Goal: Navigation & Orientation: Find specific page/section

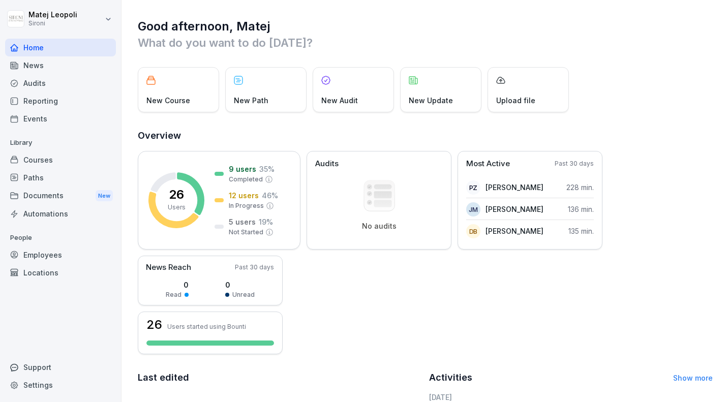
click at [47, 155] on div "Courses" at bounding box center [60, 160] width 111 height 18
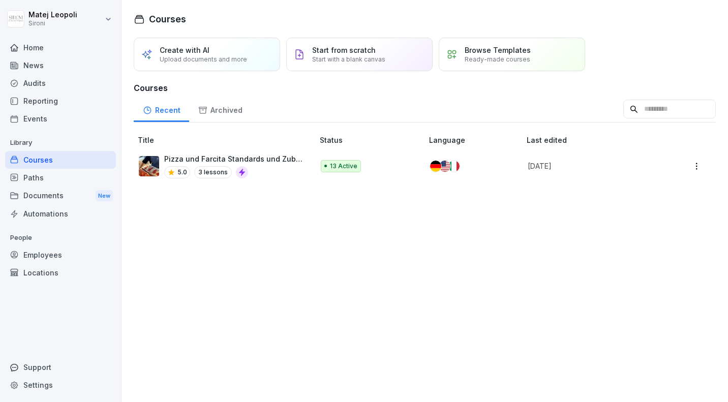
click at [35, 177] on div "Paths" at bounding box center [60, 178] width 111 height 18
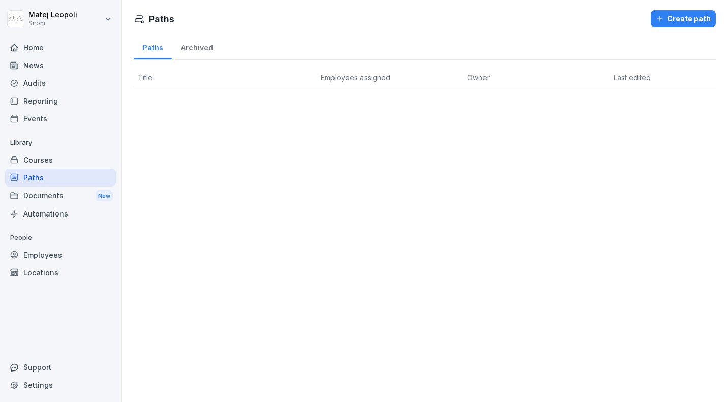
click at [35, 192] on div "Documents New" at bounding box center [60, 195] width 111 height 19
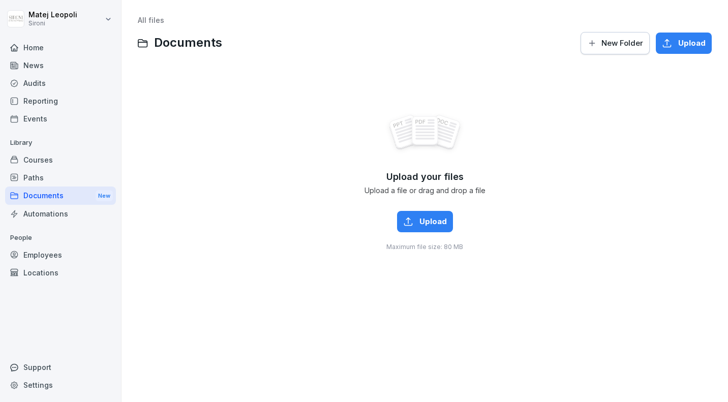
drag, startPoint x: 47, startPoint y: 155, endPoint x: 41, endPoint y: 210, distance: 54.7
click at [41, 210] on div "Automations" at bounding box center [60, 214] width 111 height 18
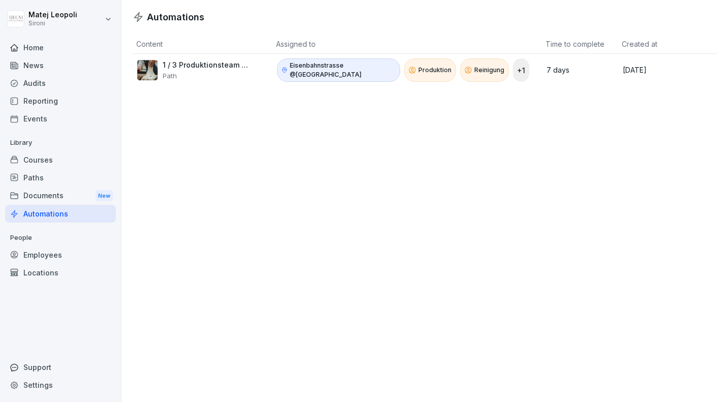
drag, startPoint x: 41, startPoint y: 210, endPoint x: 38, endPoint y: 40, distance: 170.3
click at [38, 40] on div "Home" at bounding box center [60, 48] width 111 height 18
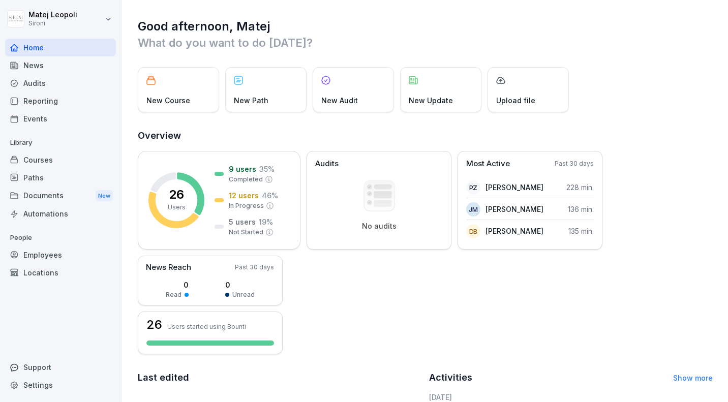
click at [50, 151] on div "Courses" at bounding box center [60, 160] width 111 height 18
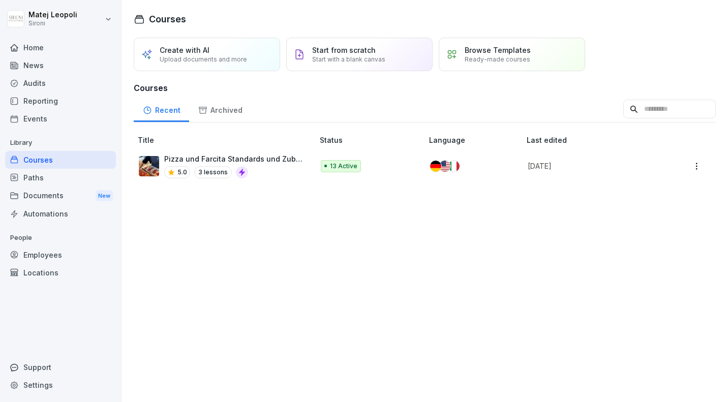
click at [154, 157] on img at bounding box center [149, 166] width 20 height 20
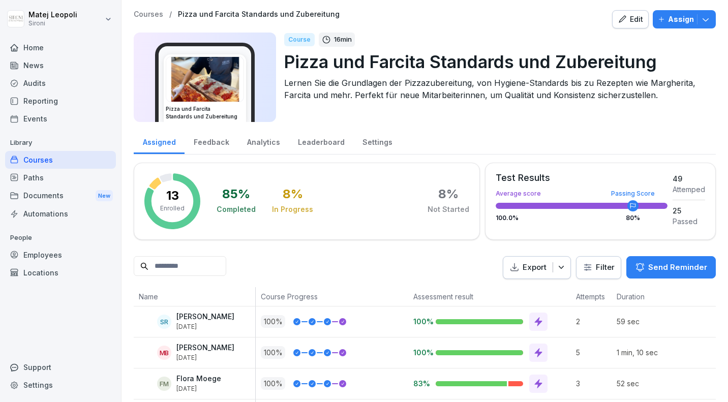
click at [640, 19] on div "Edit" at bounding box center [629, 19] width 25 height 11
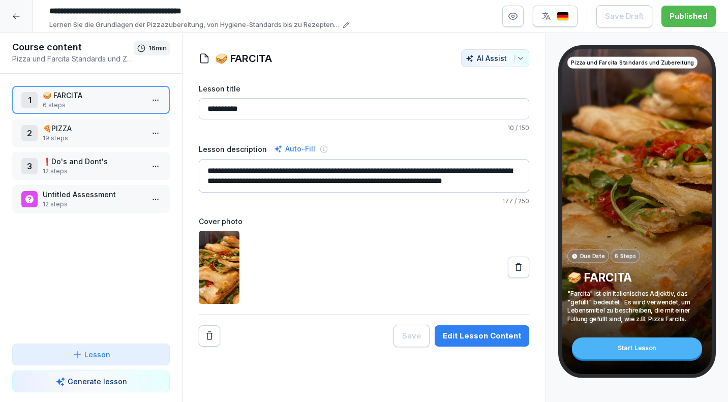
click at [20, 18] on div at bounding box center [16, 16] width 33 height 33
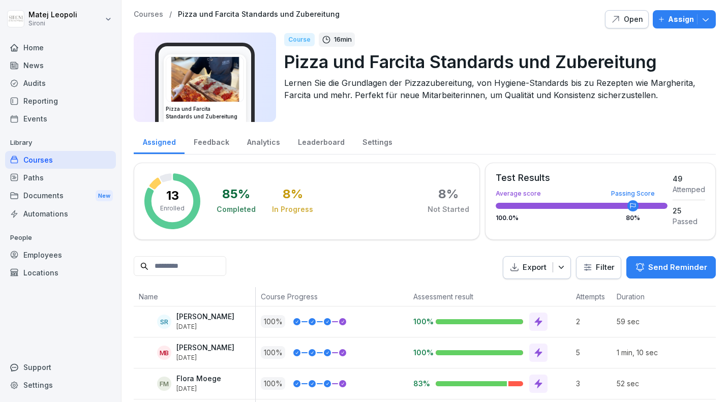
click at [43, 158] on div "Courses" at bounding box center [60, 160] width 111 height 18
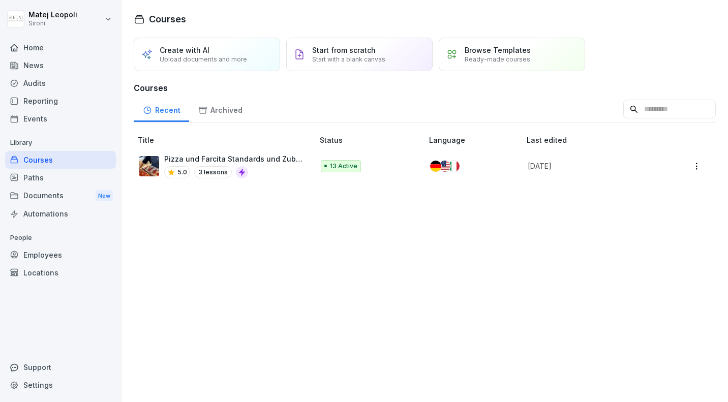
click at [202, 155] on p "Pizza und Farcita Standards und Zubereitung" at bounding box center [233, 158] width 139 height 11
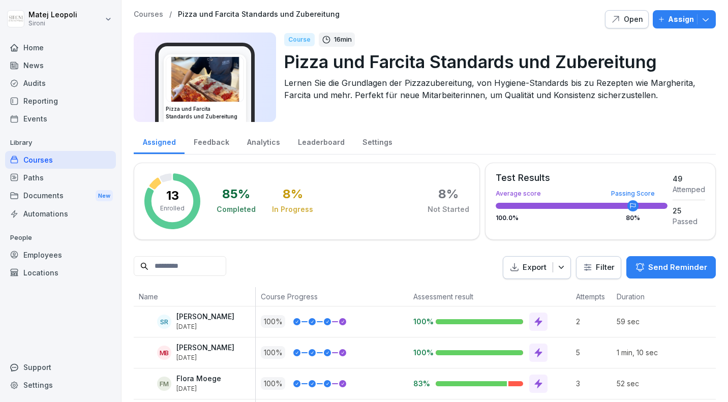
click at [47, 165] on div "Courses" at bounding box center [60, 160] width 111 height 18
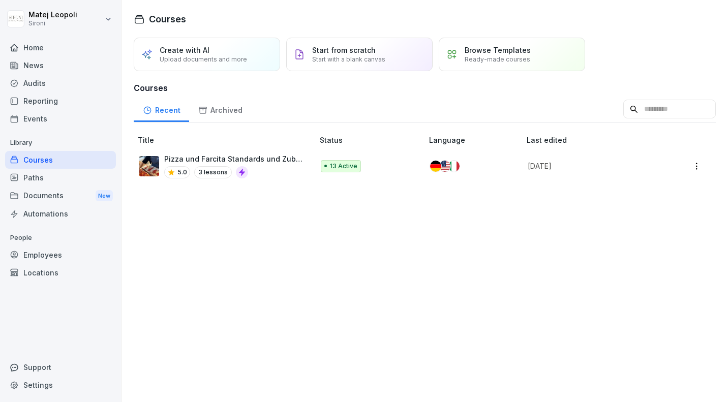
click at [155, 165] on img at bounding box center [149, 166] width 20 height 20
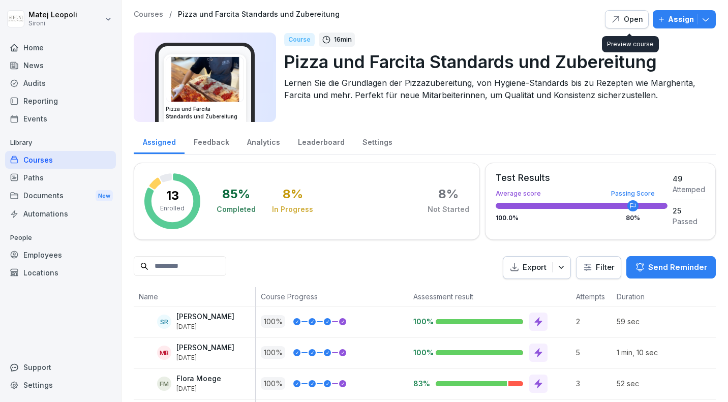
click at [635, 19] on div "Open" at bounding box center [626, 19] width 33 height 11
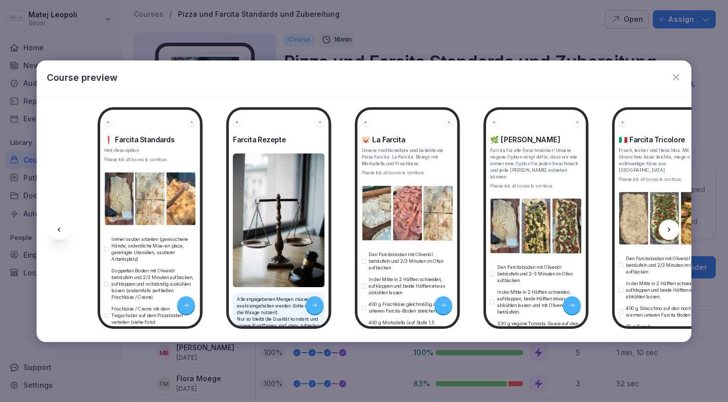
click at [669, 232] on icon at bounding box center [669, 230] width 8 height 8
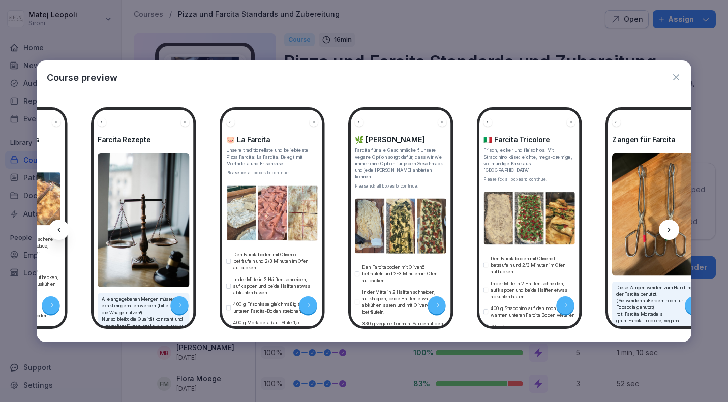
click at [669, 232] on icon at bounding box center [669, 230] width 8 height 8
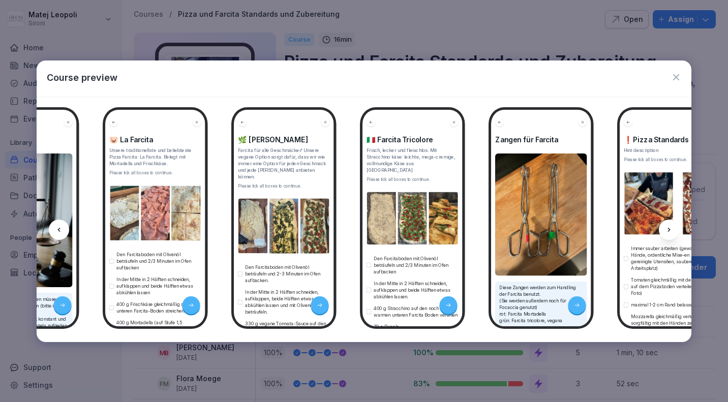
scroll to position [0, 271]
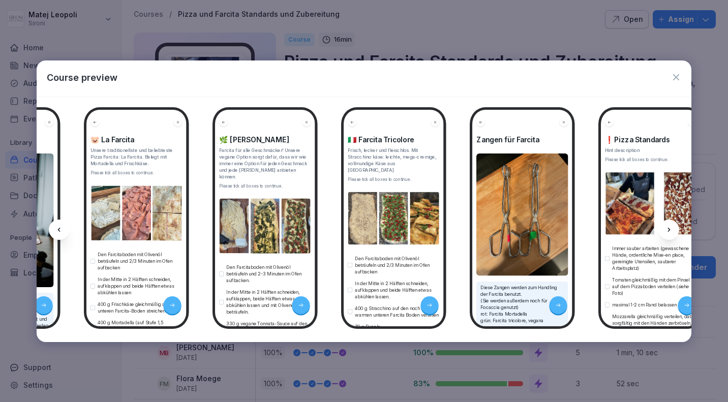
click at [669, 232] on icon at bounding box center [669, 230] width 8 height 8
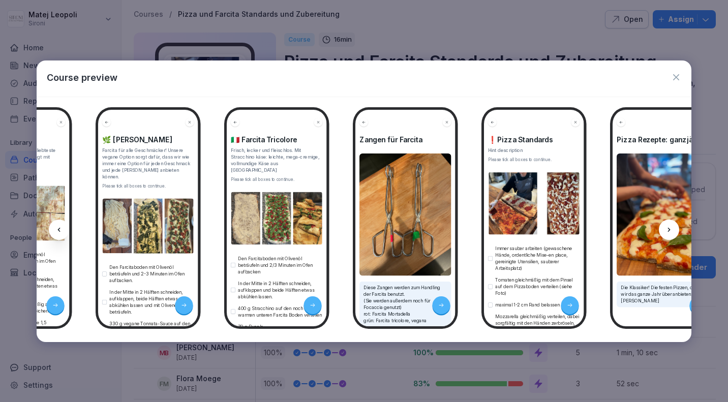
scroll to position [0, 407]
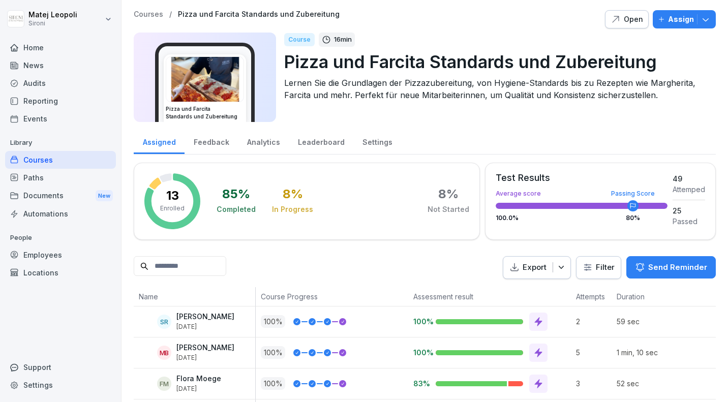
click at [47, 156] on div "Courses" at bounding box center [60, 160] width 111 height 18
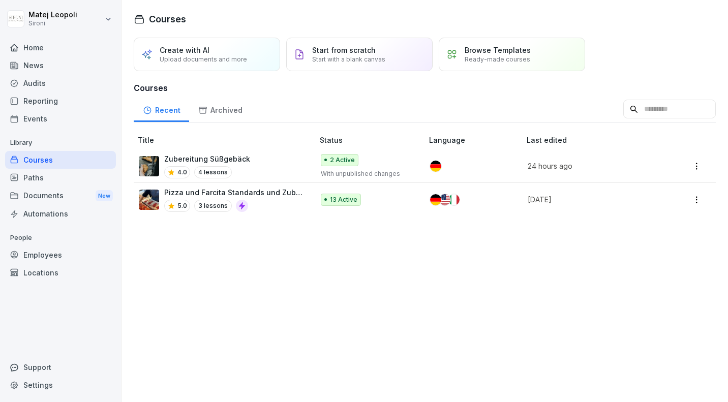
click at [47, 156] on div "Courses" at bounding box center [60, 160] width 111 height 18
click at [150, 167] on img at bounding box center [149, 166] width 20 height 20
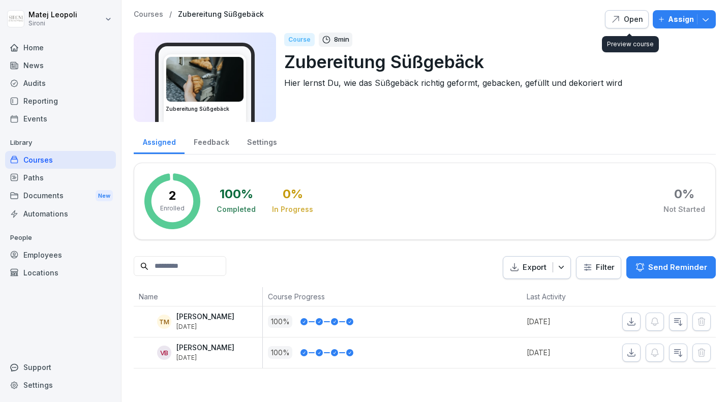
click at [623, 29] on div "Courses / Zubereitung Süßgebäck Open Assign Zubereitung Süßgebäck Course 8 min …" at bounding box center [425, 69] width 582 height 118
click at [625, 25] on button "Open" at bounding box center [627, 19] width 44 height 18
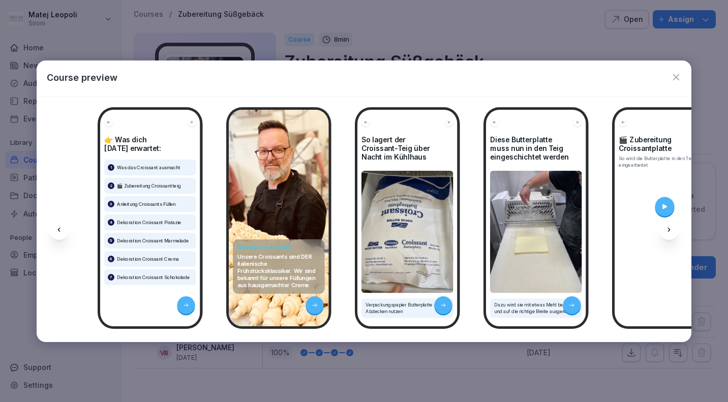
click at [670, 232] on icon at bounding box center [669, 230] width 8 height 8
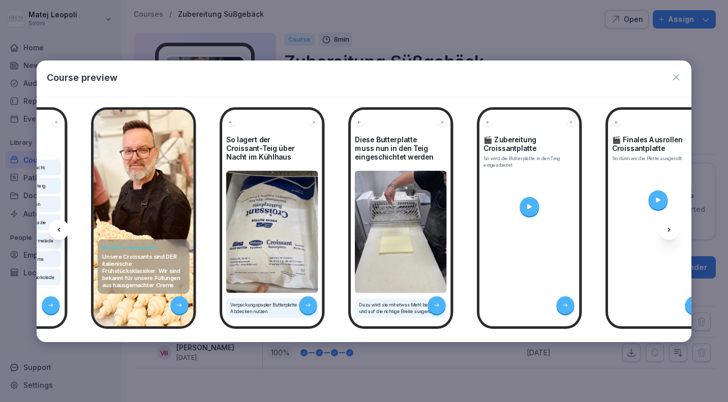
click at [670, 232] on icon at bounding box center [669, 230] width 8 height 8
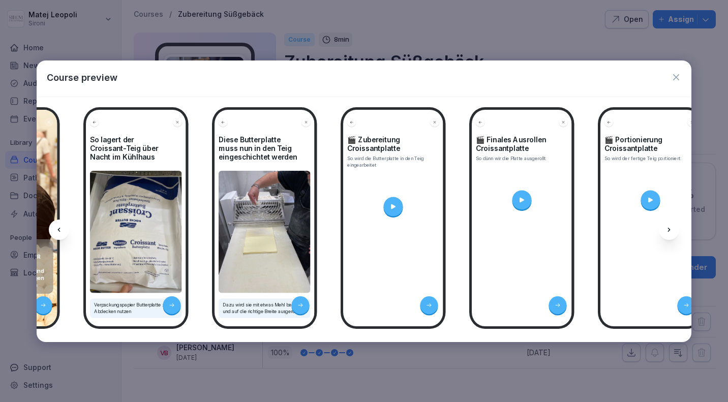
click at [670, 232] on icon at bounding box center [669, 230] width 8 height 8
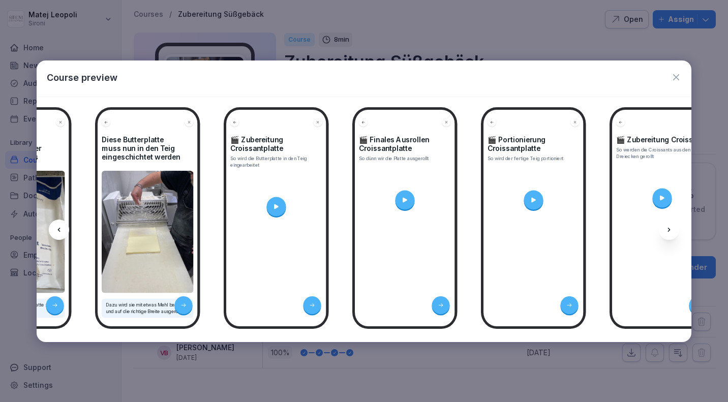
scroll to position [0, 407]
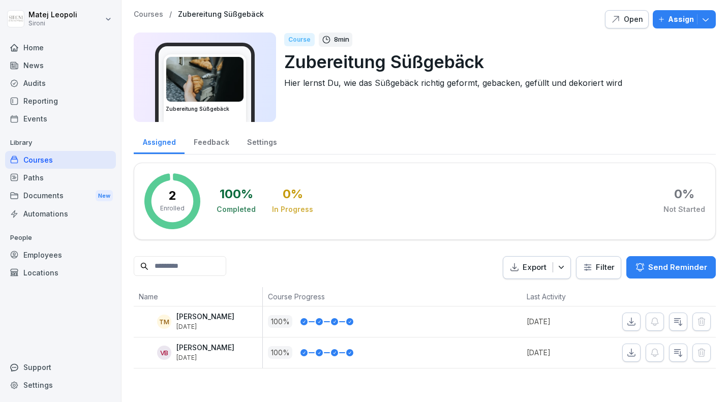
click at [41, 154] on div "Courses" at bounding box center [60, 160] width 111 height 18
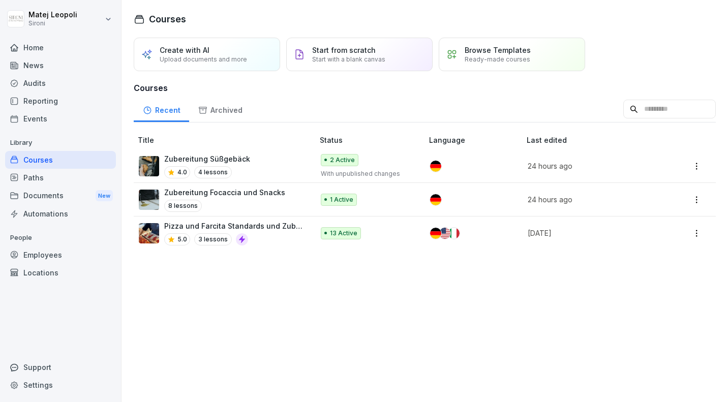
click at [154, 197] on img at bounding box center [149, 200] width 20 height 20
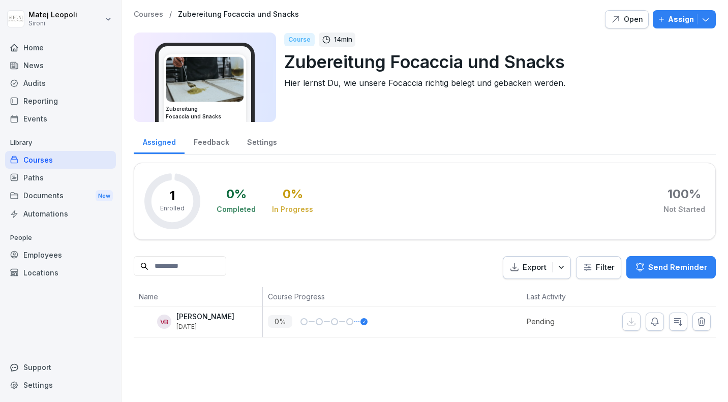
click at [625, 20] on div "Open" at bounding box center [626, 19] width 33 height 11
